Goal: Information Seeking & Learning: Learn about a topic

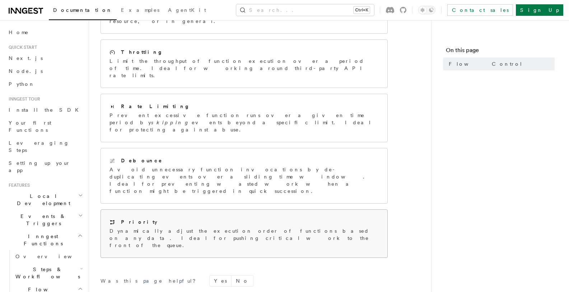
scroll to position [74, 0]
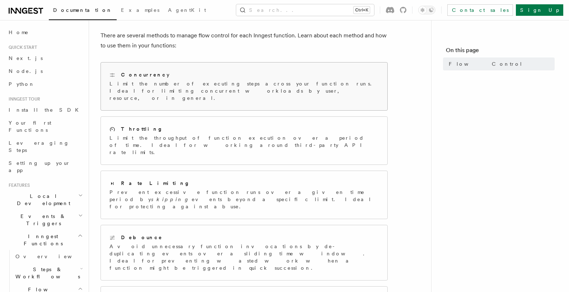
click at [166, 78] on div "Concurrency" at bounding box center [244, 75] width 269 height 8
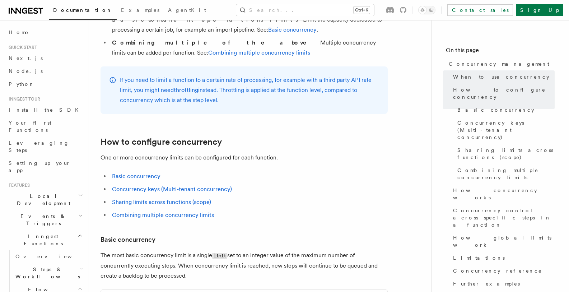
scroll to position [474, 0]
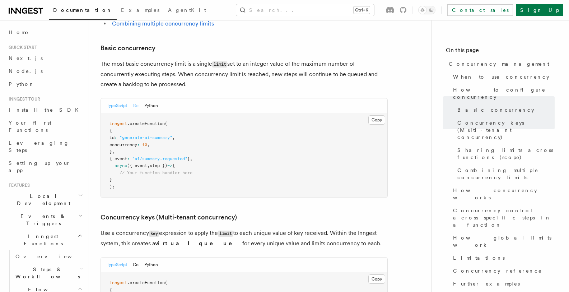
click at [135, 98] on button "Go" at bounding box center [136, 105] width 6 height 15
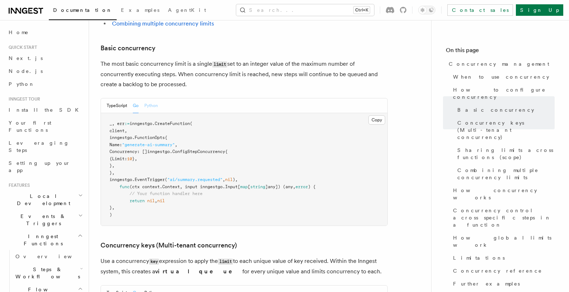
drag, startPoint x: 163, startPoint y: 78, endPoint x: 158, endPoint y: 78, distance: 5.0
click at [163, 98] on div "TypeScript Go Python" at bounding box center [244, 105] width 287 height 15
click at [158, 98] on button "Python" at bounding box center [151, 105] width 14 height 15
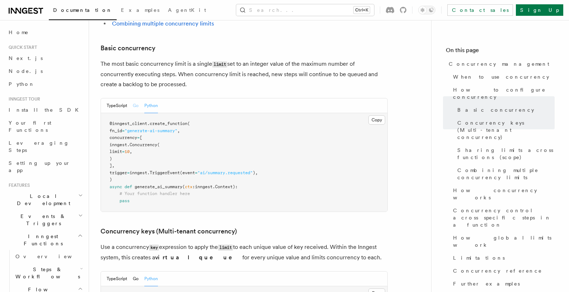
click at [134, 98] on button "Go" at bounding box center [136, 105] width 6 height 15
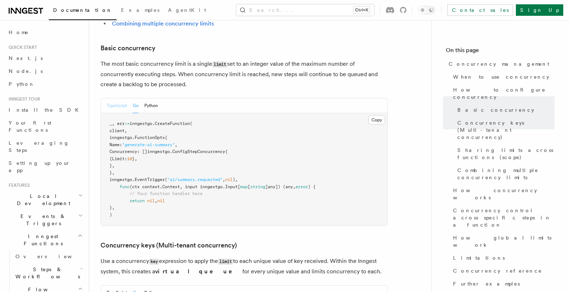
click at [112, 98] on button "TypeScript" at bounding box center [117, 105] width 20 height 15
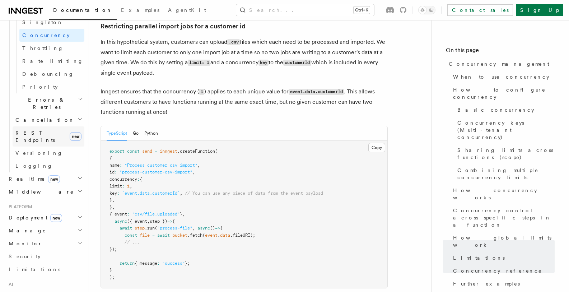
scroll to position [345, 0]
